Goal: Transaction & Acquisition: Purchase product/service

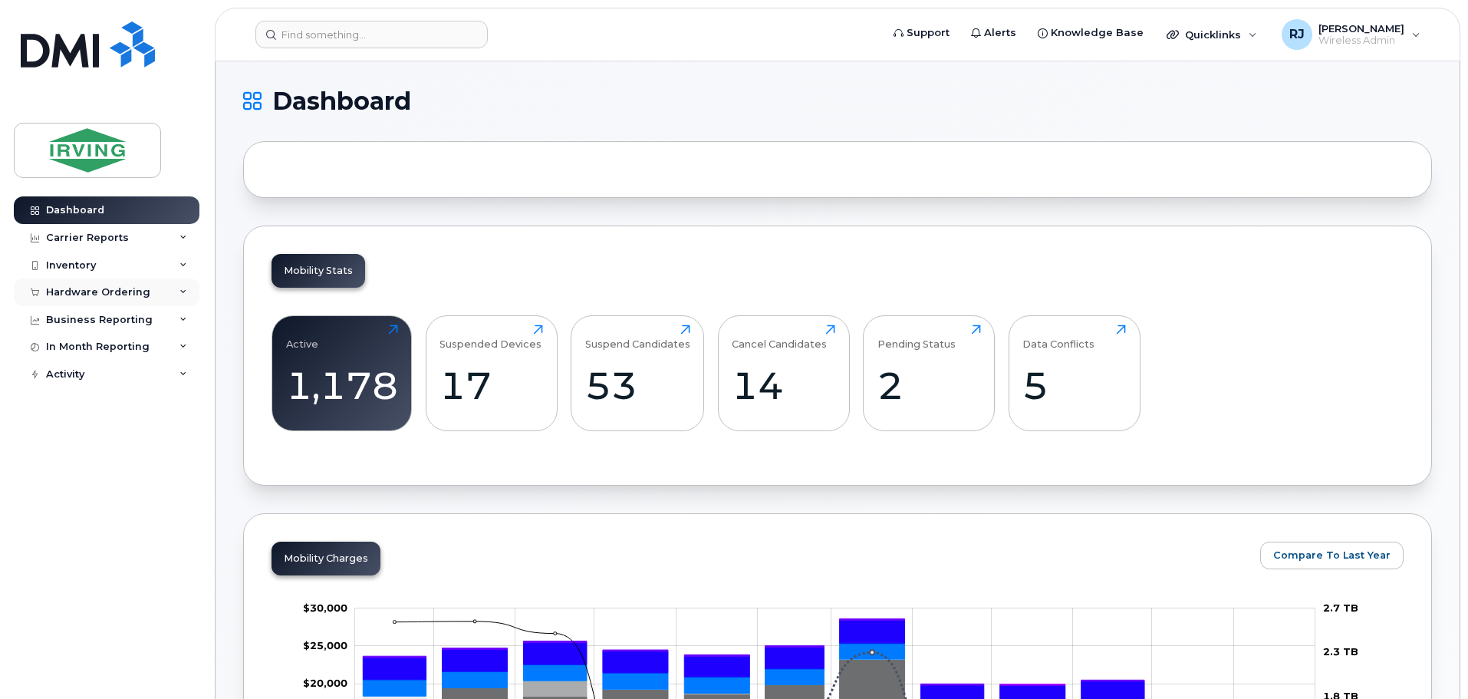
click at [157, 289] on div "Hardware Ordering" at bounding box center [107, 292] width 186 height 28
click at [116, 320] on link "Overview" at bounding box center [120, 320] width 159 height 29
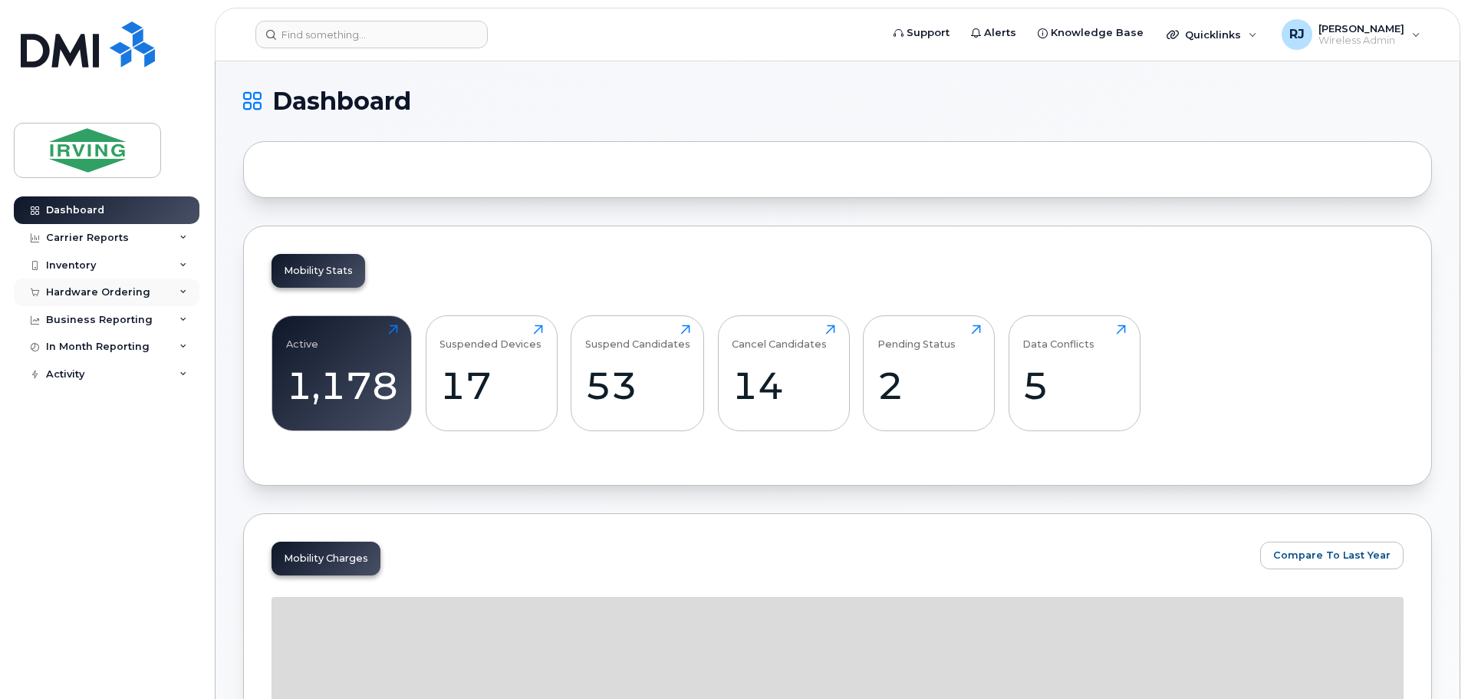
click at [108, 299] on div "Hardware Ordering" at bounding box center [107, 292] width 186 height 28
click at [103, 320] on link "Overview" at bounding box center [120, 320] width 159 height 29
click at [89, 314] on div "Overview" at bounding box center [78, 321] width 50 height 14
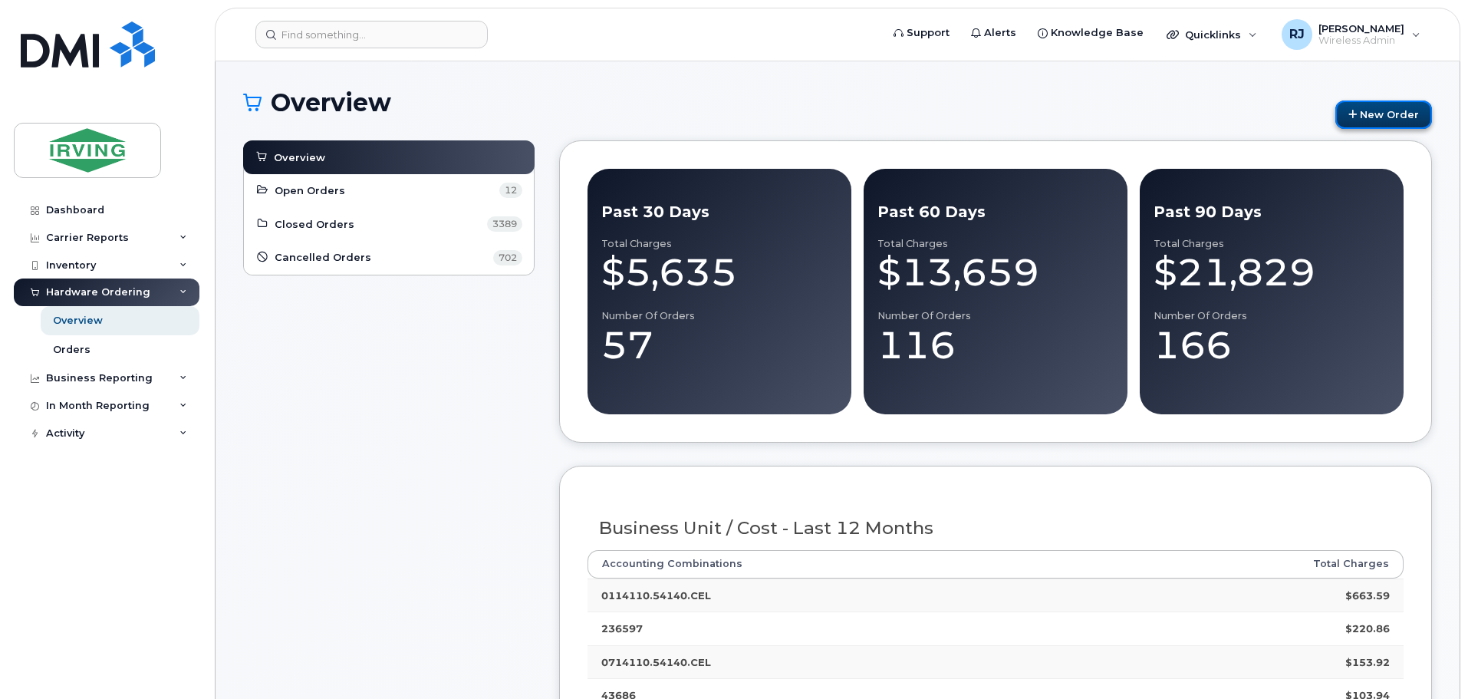
drag, startPoint x: 1409, startPoint y: 117, endPoint x: 1419, endPoint y: 121, distance: 10.7
click at [1410, 117] on link "New Order" at bounding box center [1383, 114] width 97 height 28
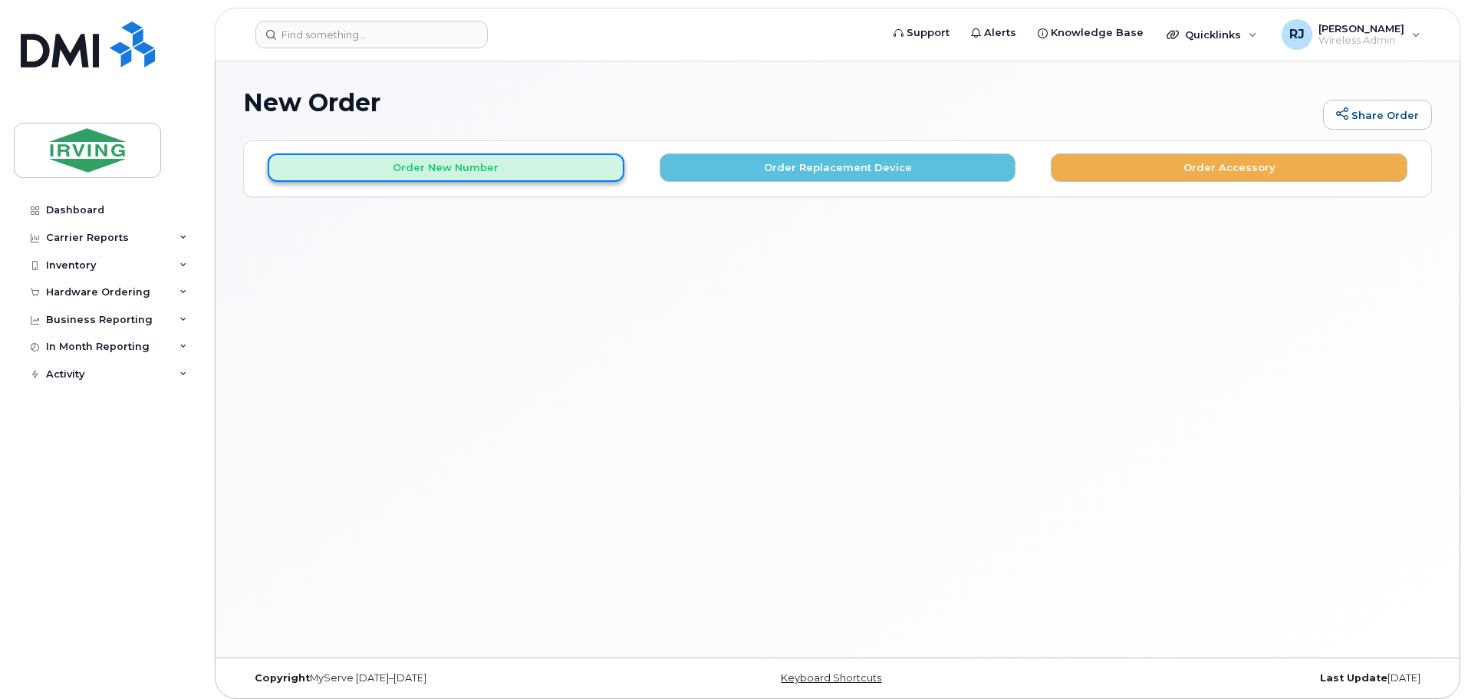
click at [574, 155] on button "Order New Number" at bounding box center [446, 167] width 357 height 28
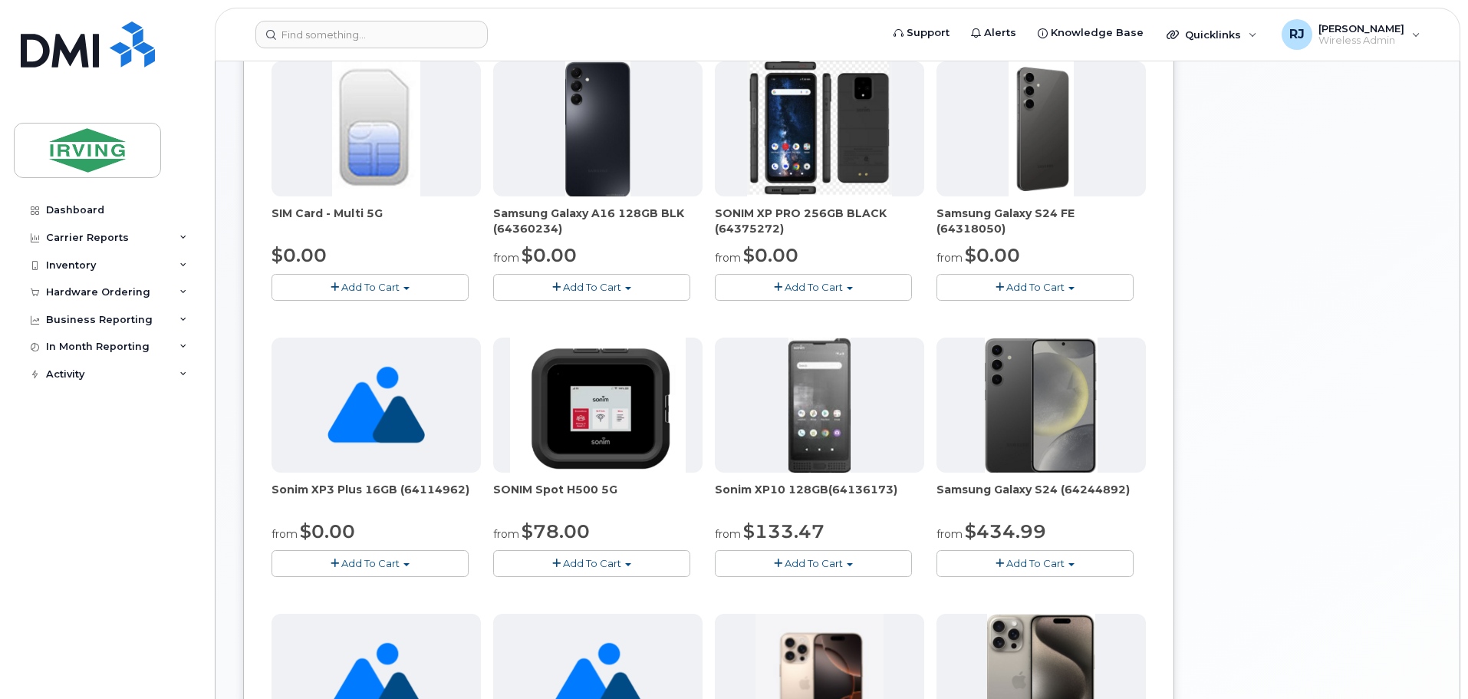
scroll to position [307, 0]
